Goal: Find specific page/section: Find specific page/section

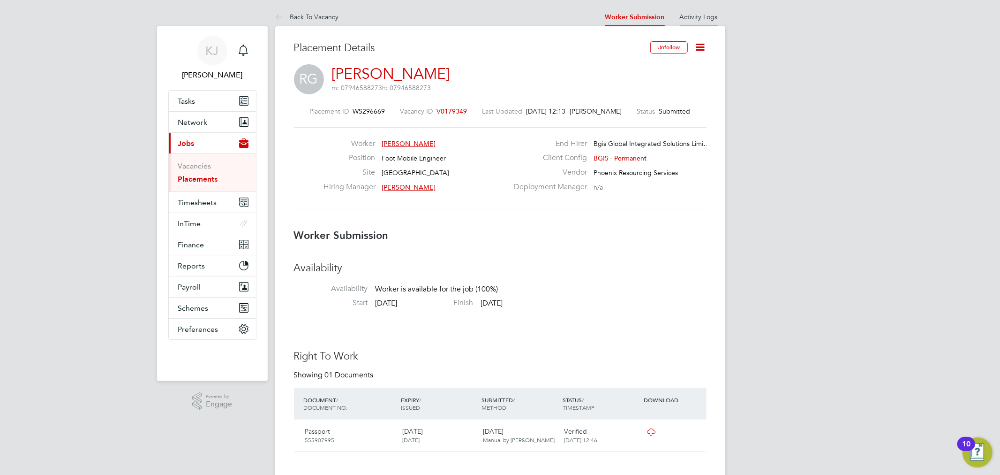
click at [716, 8] on li "Activity Logs" at bounding box center [699, 17] width 38 height 19
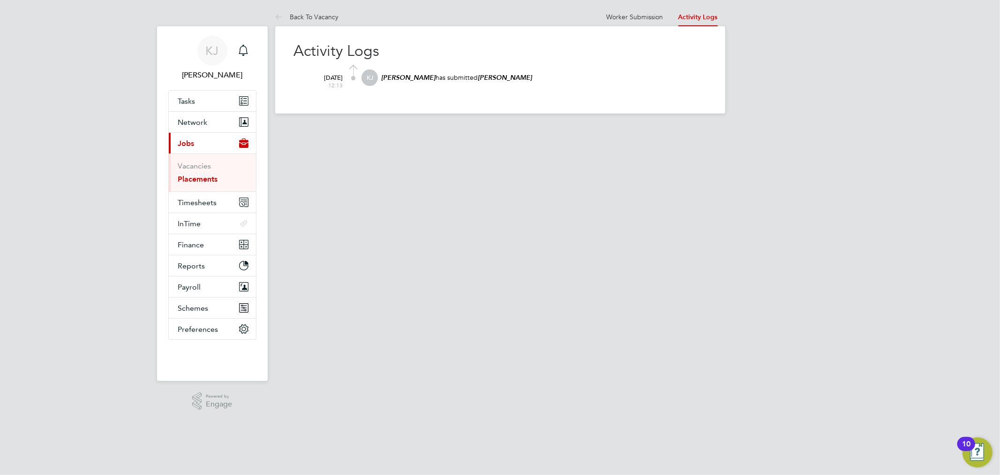
click at [309, 28] on div "Activity Logs [DATE] 12:13 KJ [PERSON_NAME] has submitted [PERSON_NAME]" at bounding box center [500, 69] width 450 height 87
click at [310, 24] on li "Back To Vacancy" at bounding box center [307, 17] width 64 height 19
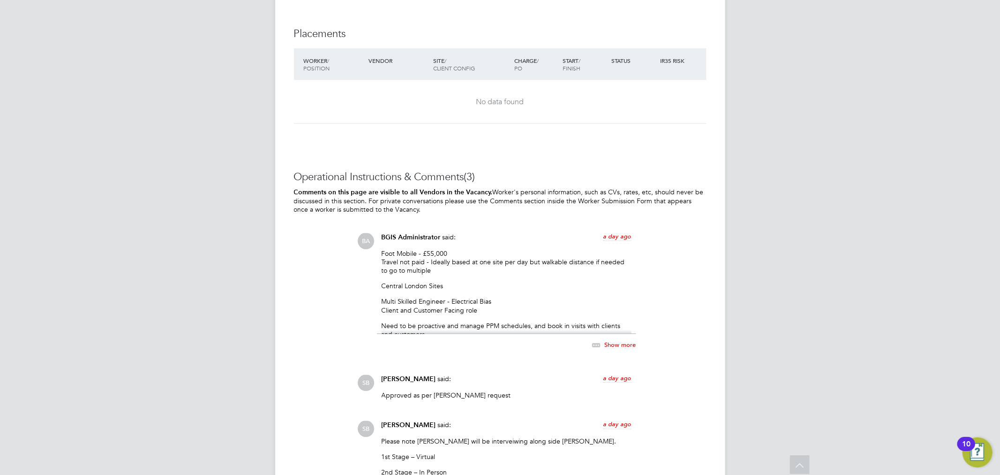
scroll to position [1271, 0]
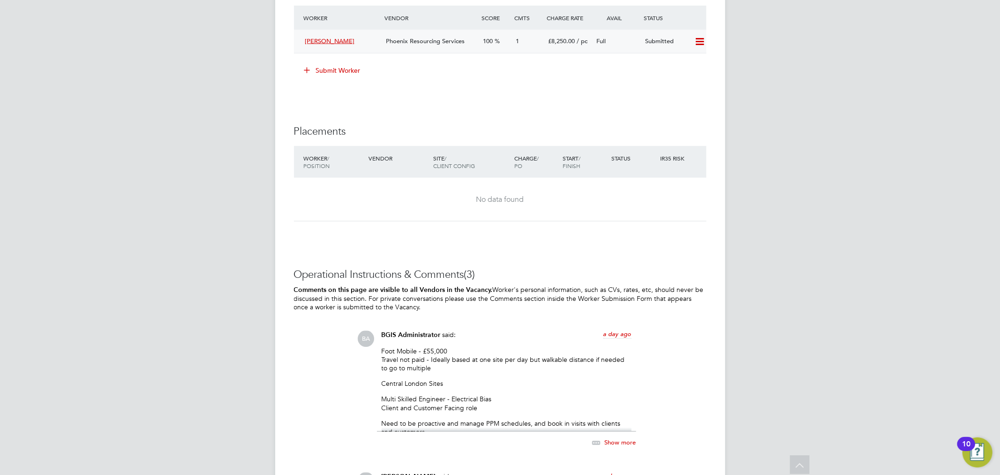
click at [397, 43] on span "Phoenix Resourcing Services" at bounding box center [425, 41] width 79 height 8
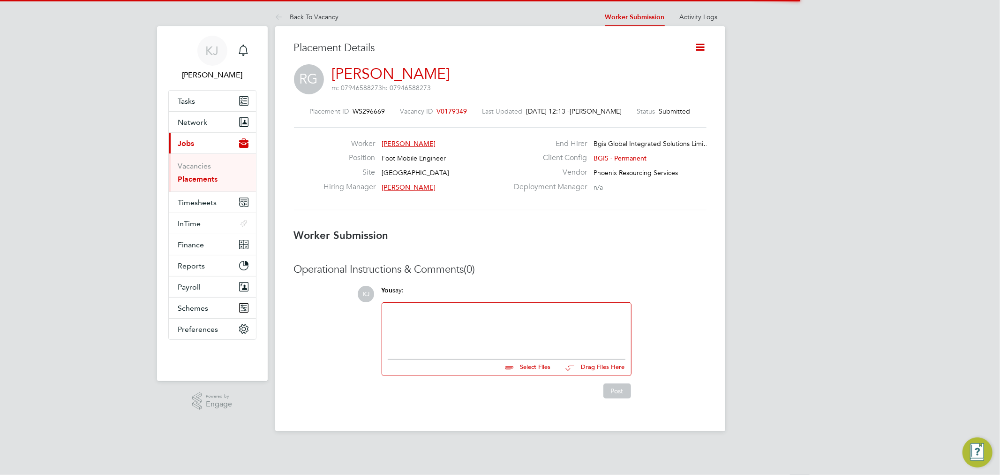
scroll to position [5, 5]
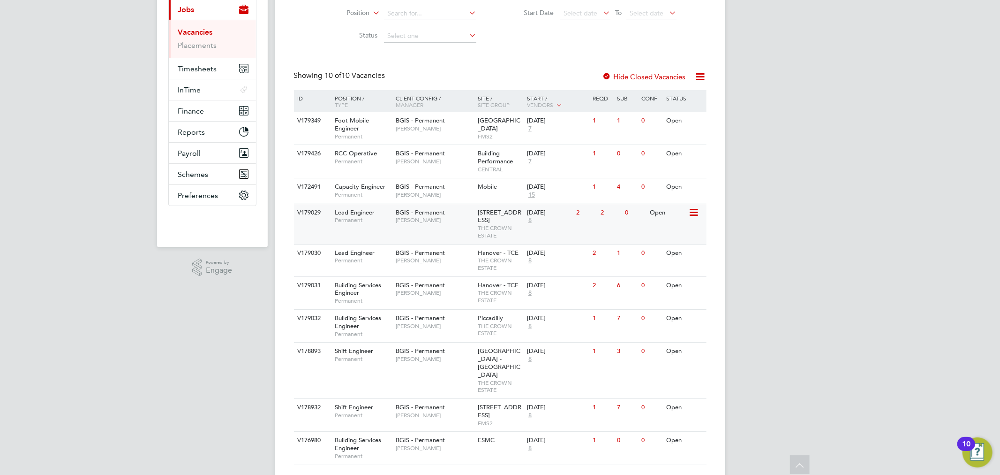
scroll to position [150, 0]
